Goal: Task Accomplishment & Management: Use online tool/utility

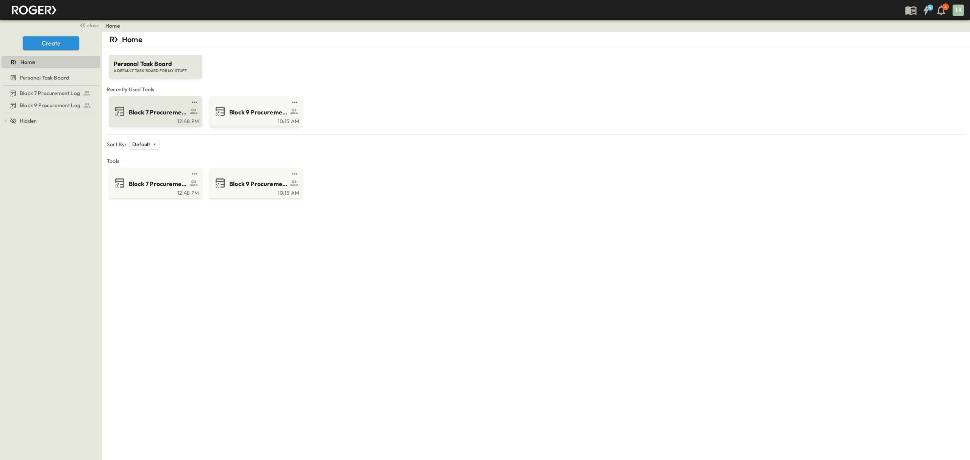
click at [151, 119] on div "12:48 PM" at bounding box center [155, 121] width 88 height 6
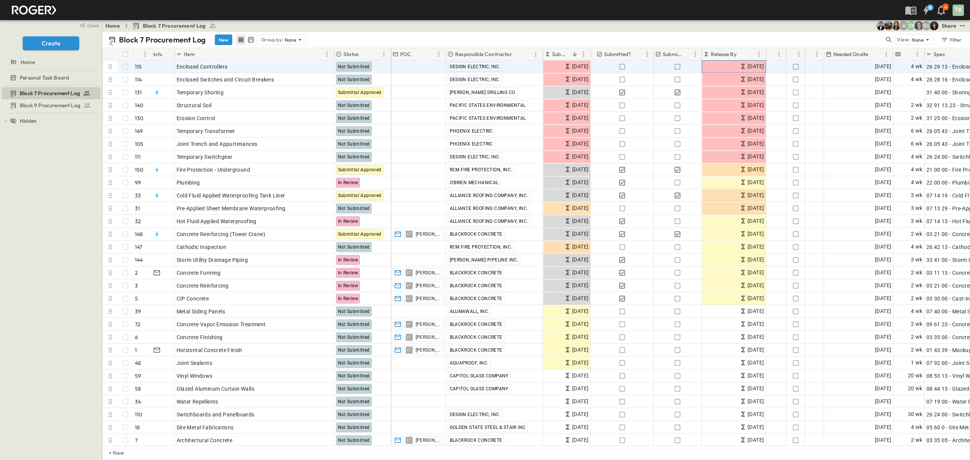
click at [748, 67] on span "[DATE]" at bounding box center [756, 66] width 16 height 9
click at [875, 64] on span "[DATE]" at bounding box center [883, 66] width 16 height 9
click at [927, 82] on icon "Next month" at bounding box center [927, 80] width 3 height 5
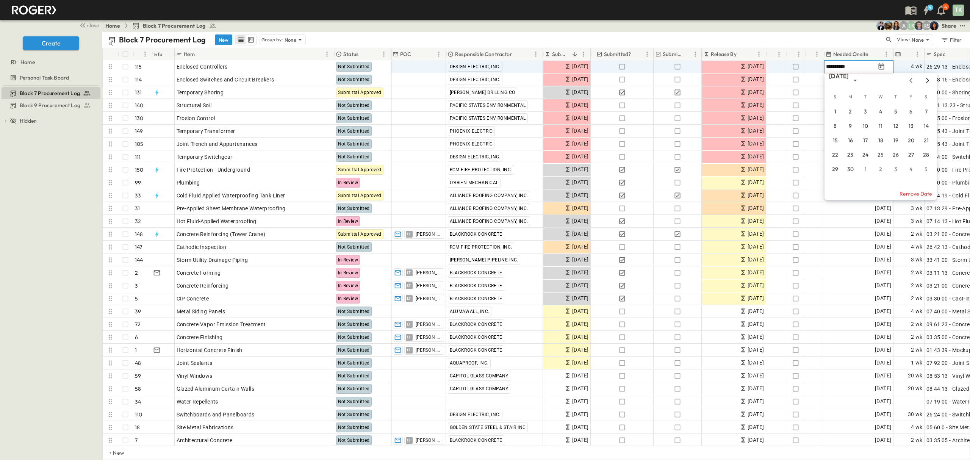
click at [927, 82] on icon "Next month" at bounding box center [927, 80] width 3 height 5
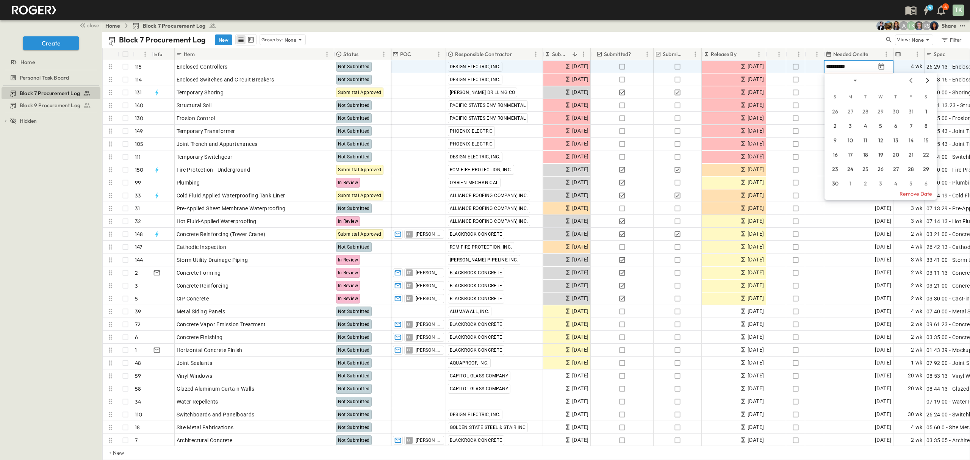
click at [927, 82] on icon "Next month" at bounding box center [927, 80] width 3 height 5
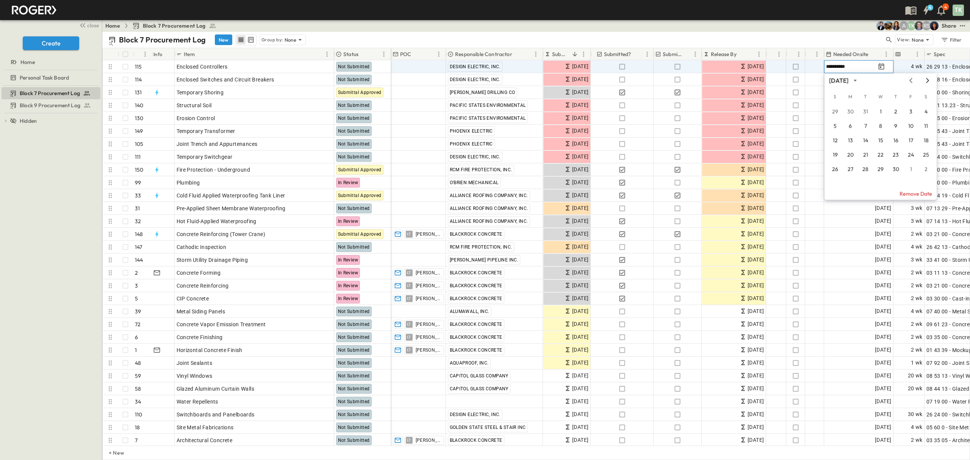
click at [927, 82] on icon "Next month" at bounding box center [927, 80] width 3 height 5
click at [878, 138] on button "13" at bounding box center [881, 141] width 14 height 14
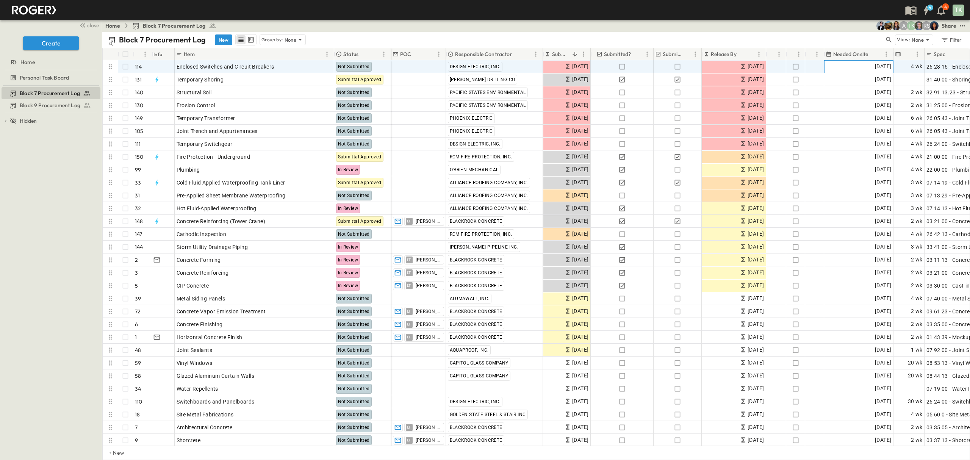
click at [875, 67] on span "[DATE]" at bounding box center [883, 66] width 16 height 9
click at [927, 80] on icon "Next month" at bounding box center [927, 80] width 9 height 6
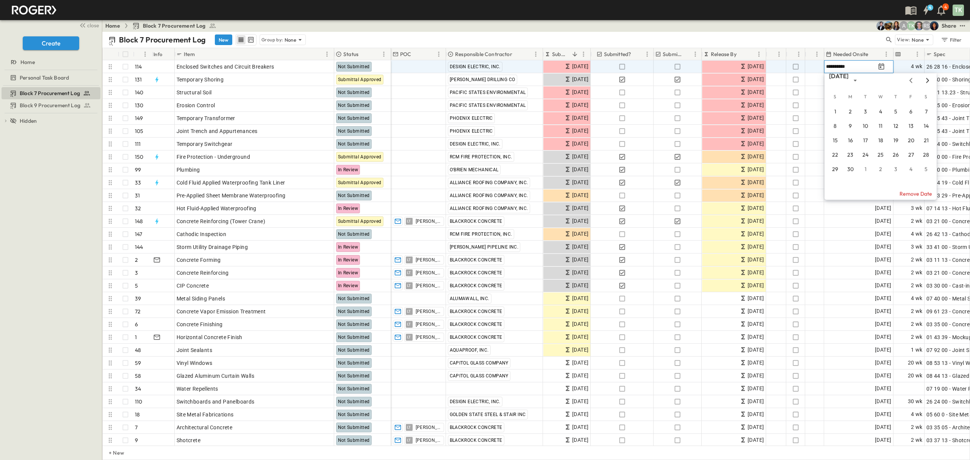
click at [927, 80] on icon "Next month" at bounding box center [927, 80] width 9 height 6
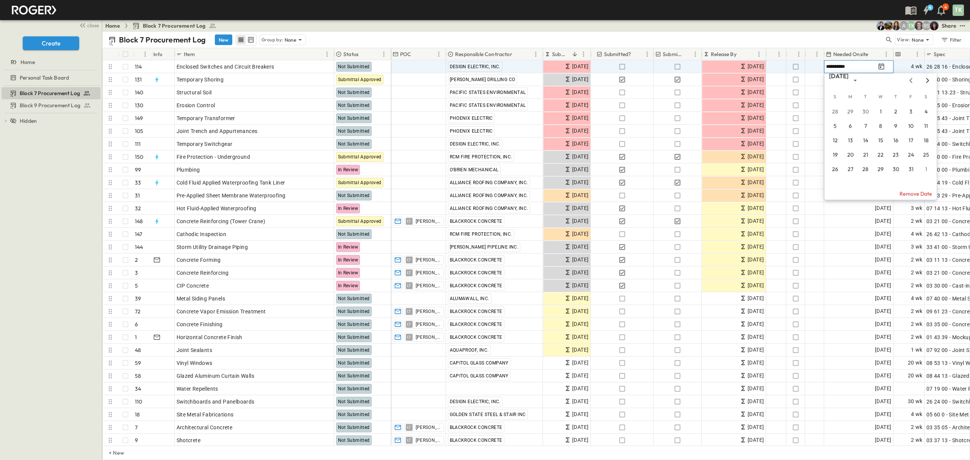
click at [927, 80] on icon "Next month" at bounding box center [927, 80] width 9 height 6
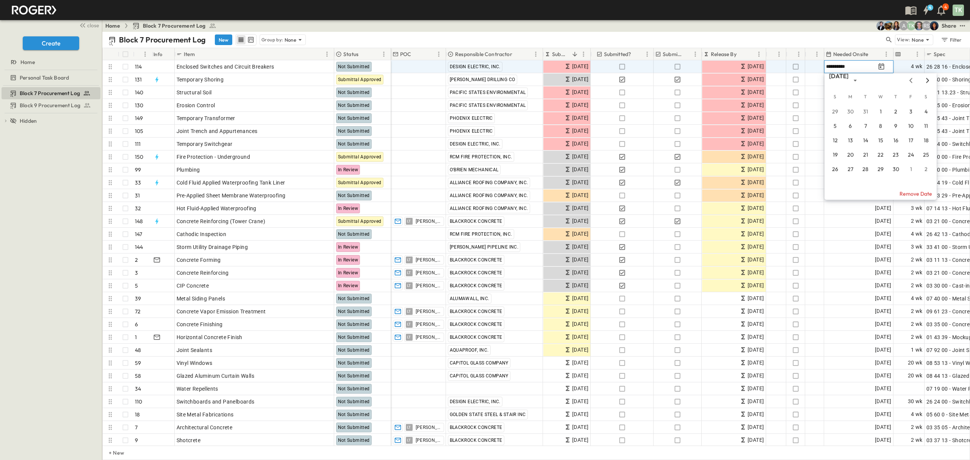
click at [927, 80] on icon "Next month" at bounding box center [927, 80] width 9 height 6
click at [880, 141] on button "13" at bounding box center [881, 141] width 14 height 14
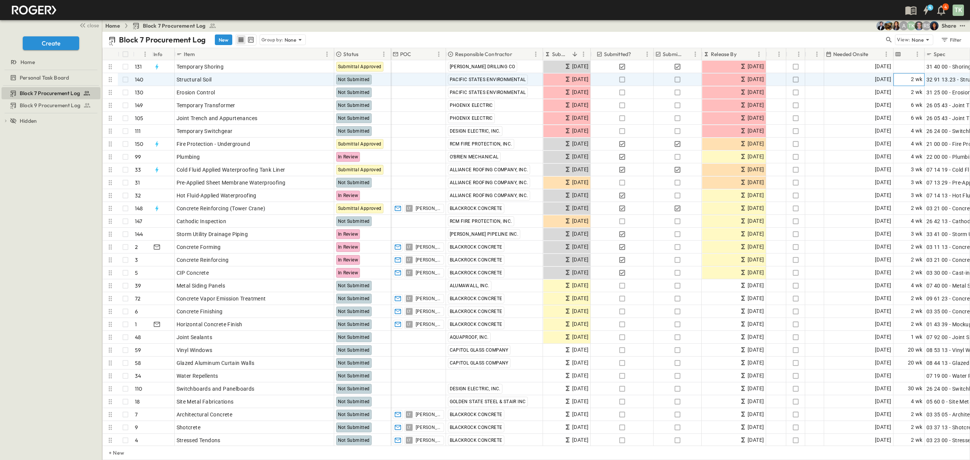
click at [907, 77] on div "2 wk" at bounding box center [909, 80] width 30 height 12
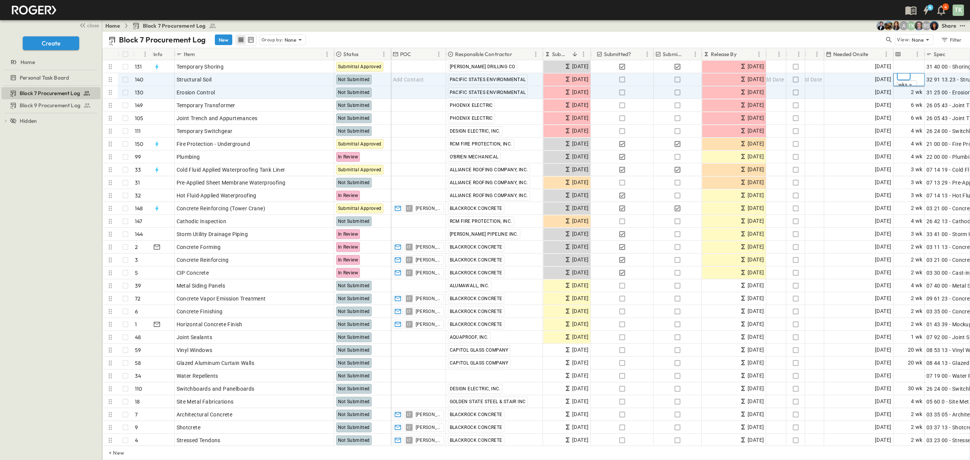
type input "*"
click at [910, 91] on div "2 wk" at bounding box center [909, 92] width 30 height 12
click at [904, 93] on body "4 4 TK close Create Home Personal Task Board Block 7 Procurement Log Block 9 Pr…" at bounding box center [485, 230] width 970 height 460
click at [910, 105] on span "days" at bounding box center [907, 108] width 12 height 8
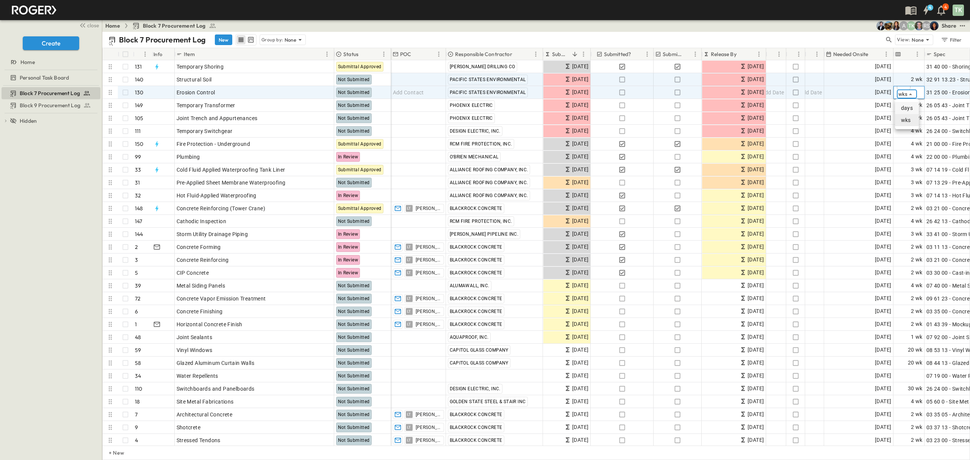
type input "****"
click at [917, 78] on span "2 wk" at bounding box center [917, 79] width 12 height 9
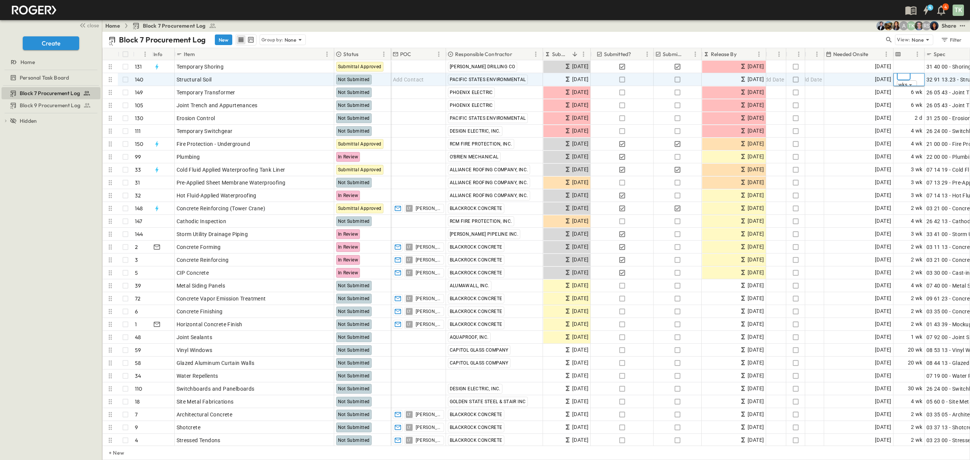
click at [899, 74] on input "*" at bounding box center [904, 75] width 14 height 11
type input "*"
click at [910, 85] on body "4 4 TK close Create Home Personal Task Board Block 7 Procurement Log Block 9 Pr…" at bounding box center [485, 230] width 970 height 460
click at [910, 99] on span "days" at bounding box center [907, 95] width 12 height 8
type input "****"
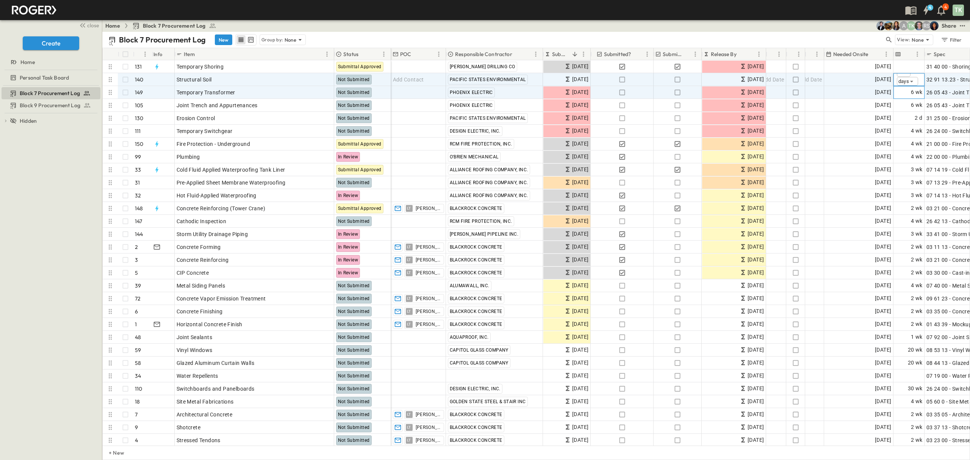
click at [910, 92] on div "6 wk" at bounding box center [909, 92] width 30 height 12
click at [910, 99] on div "6 wk" at bounding box center [909, 105] width 30 height 12
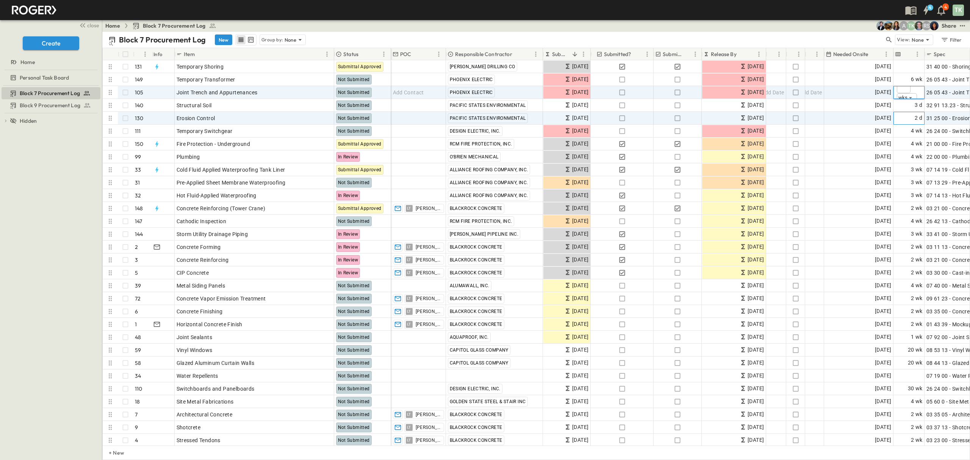
click at [907, 118] on div "2 d" at bounding box center [909, 118] width 30 height 12
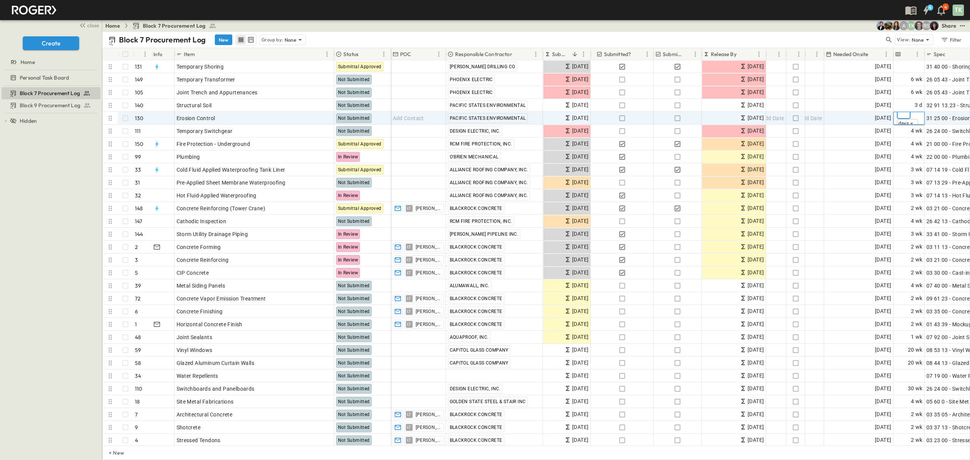
type input "*"
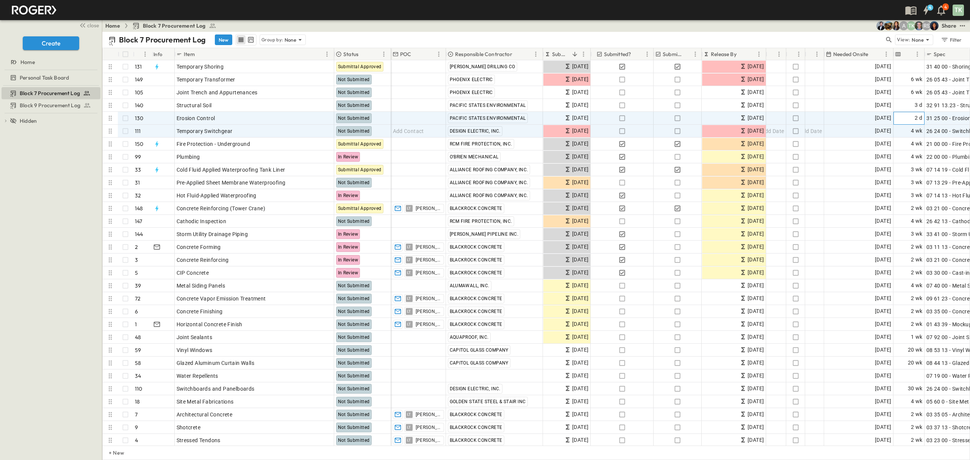
click at [904, 117] on div "2 d" at bounding box center [909, 118] width 30 height 12
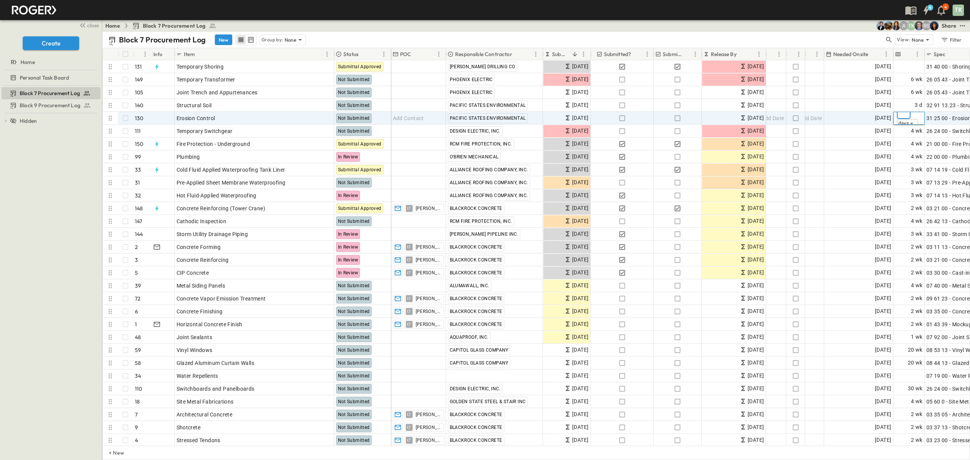
type input "*"
click at [913, 116] on div "* ​ days **** ​" at bounding box center [909, 118] width 30 height 26
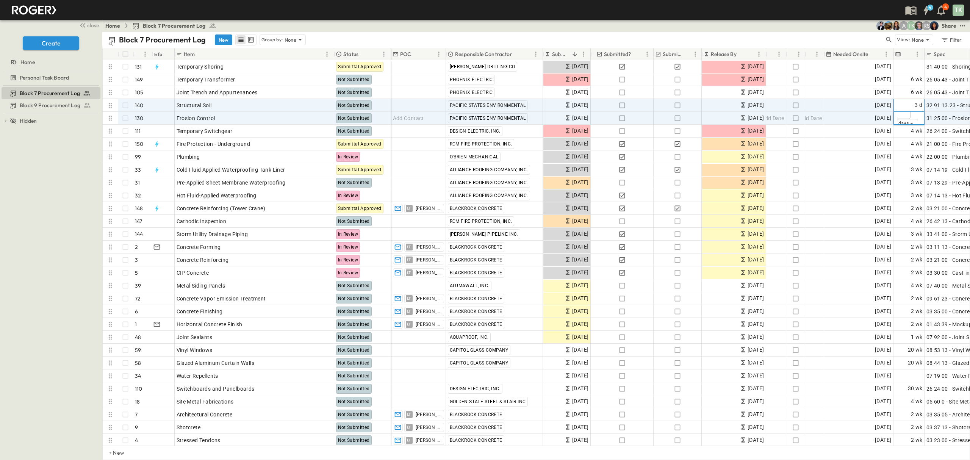
click at [924, 105] on div "3 d" at bounding box center [909, 105] width 30 height 12
click at [922, 118] on span "2 d" at bounding box center [919, 118] width 8 height 9
type input "*"
click at [917, 100] on div "3 d" at bounding box center [909, 105] width 30 height 12
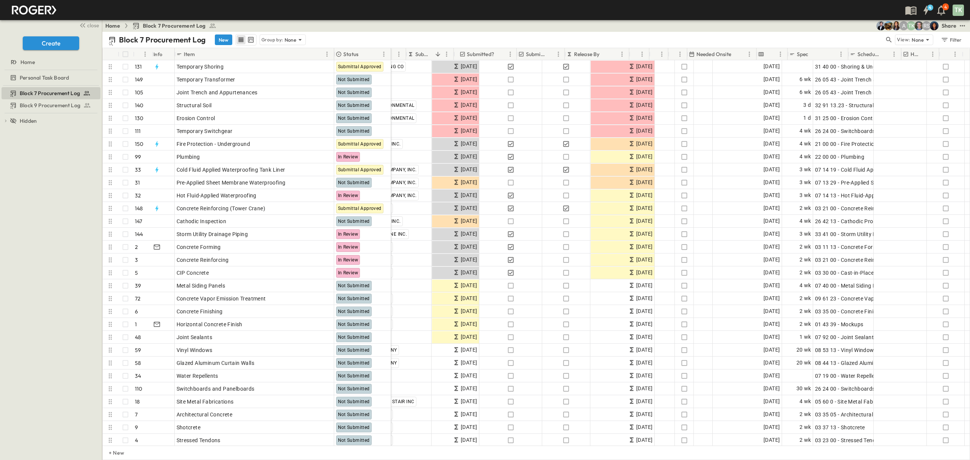
scroll to position [0, 137]
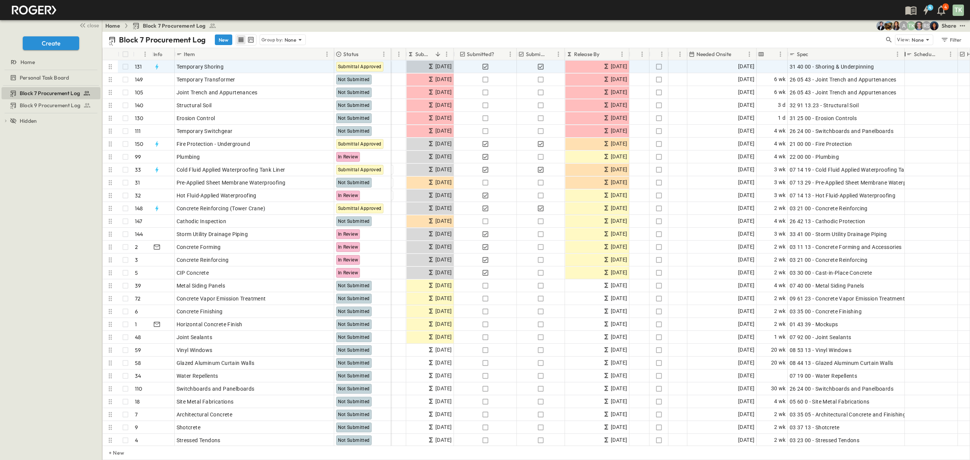
drag, startPoint x: 848, startPoint y: 56, endPoint x: 904, endPoint y: 65, distance: 57.2
click at [904, 65] on div "# Info Item Status POC Responsible Contractor Submit By Submitted? Submittal Ap…" at bounding box center [536, 247] width 867 height 398
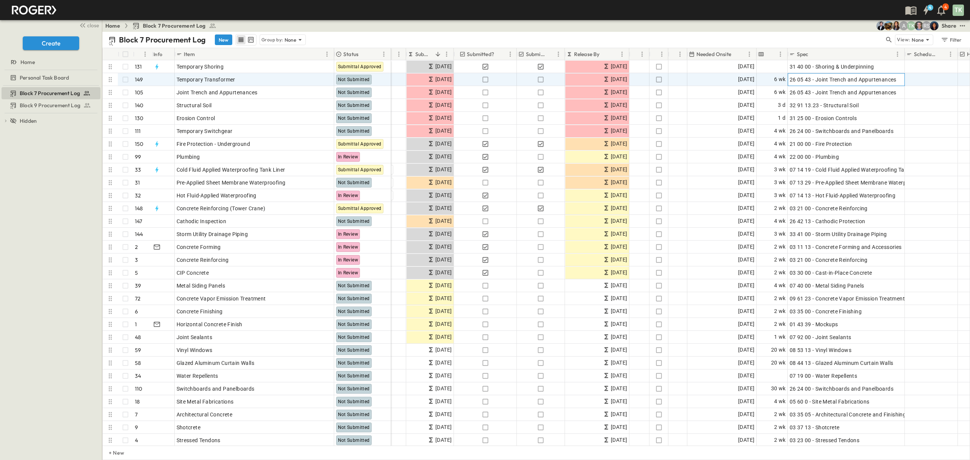
click at [840, 77] on span "26 05 43 - Joint Trench and Appurtenances" at bounding box center [843, 80] width 107 height 8
drag, startPoint x: 894, startPoint y: 81, endPoint x: 775, endPoint y: 79, distance: 119.0
click at [775, 79] on div "**********" at bounding box center [636, 79] width 765 height 13
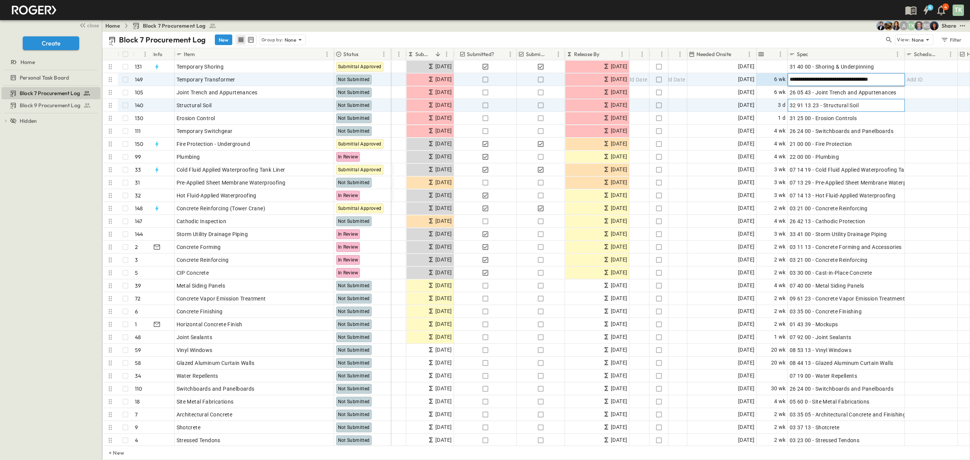
click at [829, 105] on span "32 91 13.23 - Structural Soil" at bounding box center [824, 106] width 69 height 8
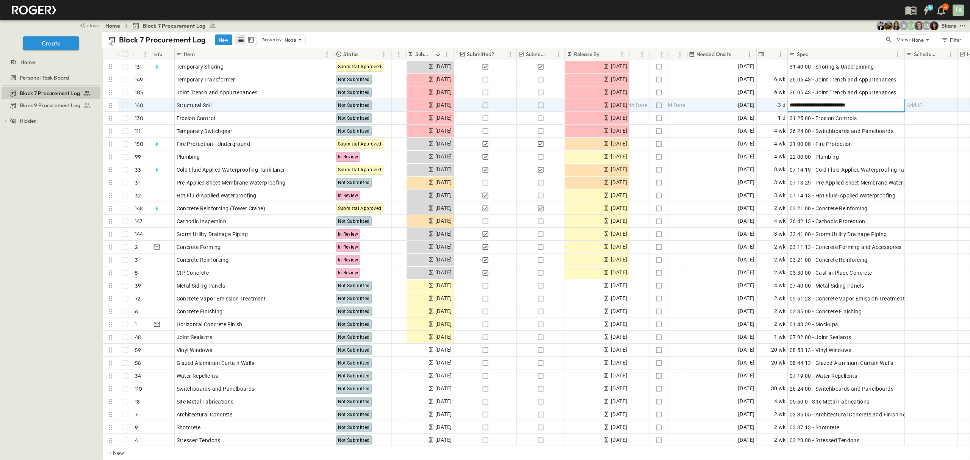
drag, startPoint x: 883, startPoint y: 107, endPoint x: 791, endPoint y: 103, distance: 92.2
click at [791, 103] on input "**********" at bounding box center [846, 104] width 116 height 9
click at [810, 122] on span "31 25 00 - Erosion Controls" at bounding box center [823, 118] width 67 height 8
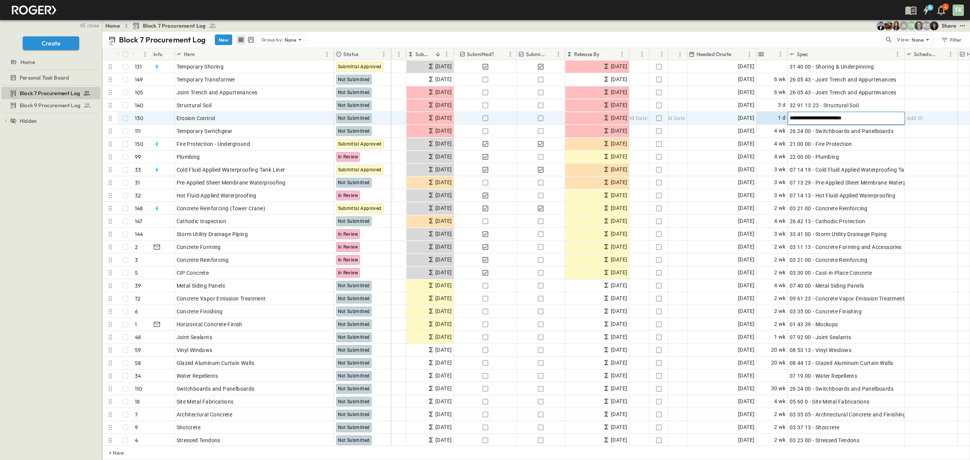
drag, startPoint x: 863, startPoint y: 122, endPoint x: 772, endPoint y: 122, distance: 91.4
click at [772, 122] on div "**********" at bounding box center [636, 118] width 765 height 13
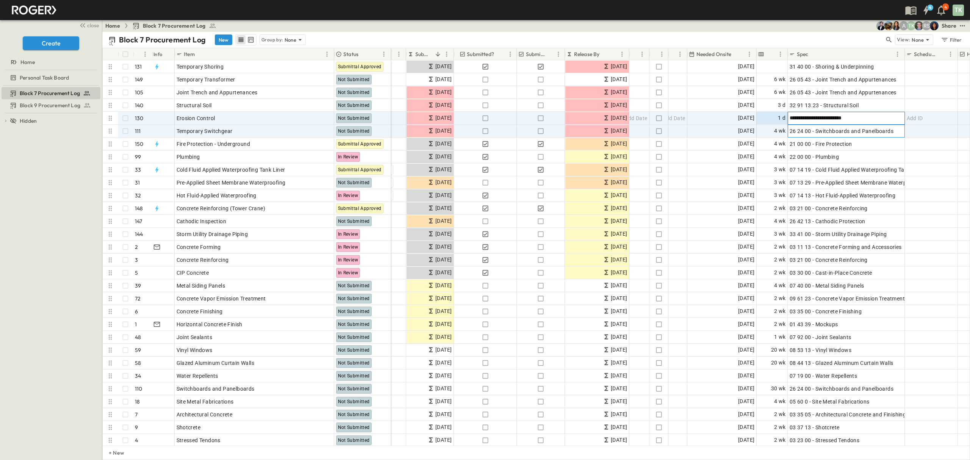
click at [830, 131] on span "26 24 00 - Switchboards and Panelboards" at bounding box center [842, 131] width 104 height 8
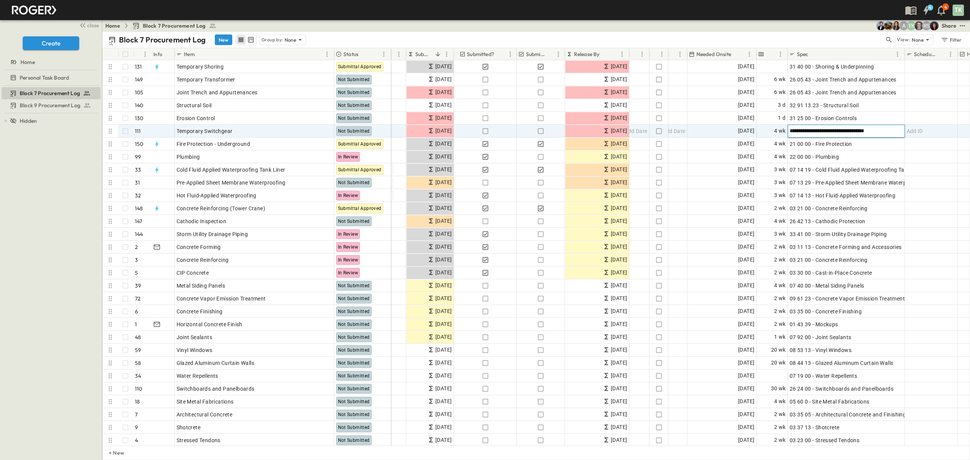
drag, startPoint x: 892, startPoint y: 131, endPoint x: 788, endPoint y: 128, distance: 103.9
click at [788, 128] on input "**********" at bounding box center [846, 130] width 116 height 9
